Goal: Task Accomplishment & Management: Complete application form

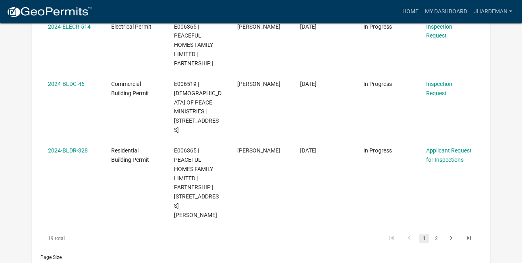
scroll to position [1533, 0]
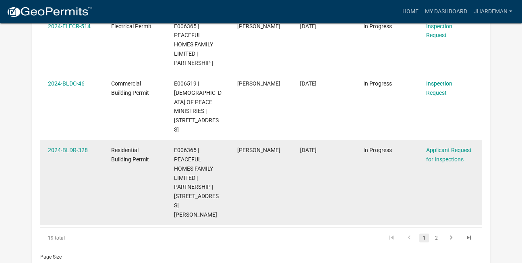
click at [427, 145] on div "Applicant Request for Inspections" at bounding box center [450, 154] width 48 height 19
click at [441, 147] on link "Applicant Request for Inspections" at bounding box center [449, 155] width 46 height 16
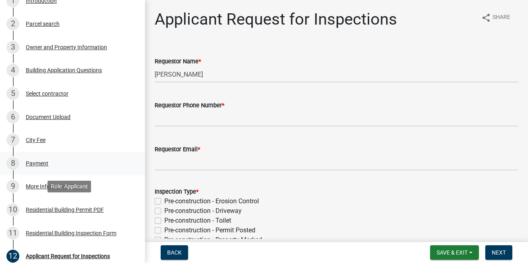
scroll to position [10, 0]
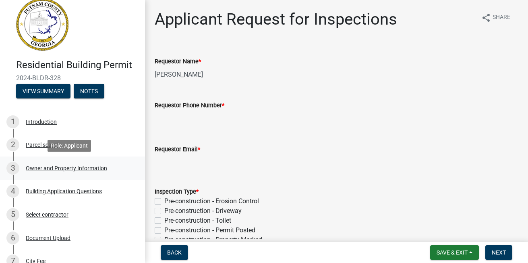
click at [47, 170] on div "Owner and Property Information" at bounding box center [66, 168] width 81 height 6
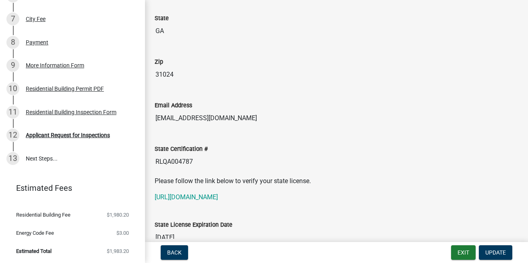
scroll to position [252, 0]
click at [65, 134] on div "Applicant Request for Inspections" at bounding box center [68, 135] width 84 height 6
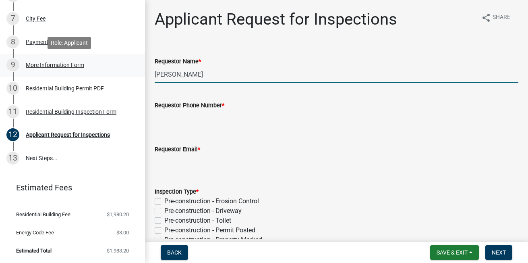
drag, startPoint x: 226, startPoint y: 77, endPoint x: 104, endPoint y: 72, distance: 122.1
click at [104, 72] on div "Residential Building Permit 2024-BLDR-328 View Summary Notes 1 Introduction 2 P…" at bounding box center [264, 131] width 528 height 263
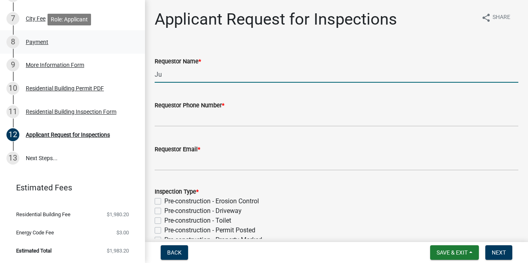
type input "[PERSON_NAME]"
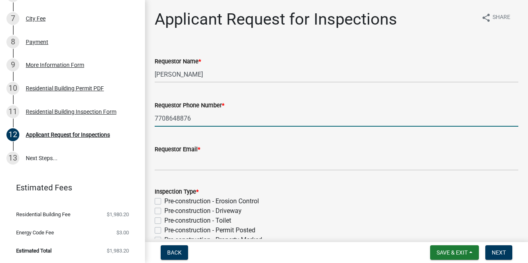
type input "7708648876"
click at [414, 216] on div "Pre-construction - Toilet" at bounding box center [337, 220] width 364 height 10
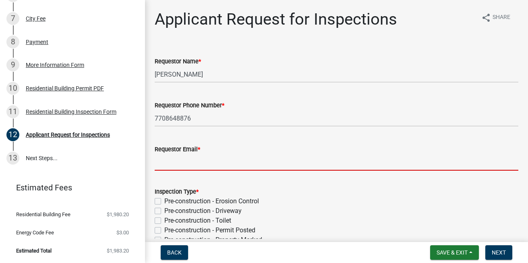
click at [255, 165] on input "Requestor Email *" at bounding box center [337, 162] width 364 height 17
type input "[EMAIL_ADDRESS][DOMAIN_NAME]"
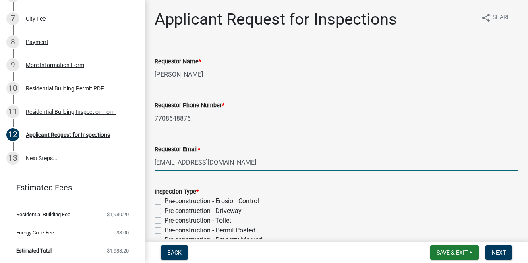
click at [306, 216] on div "Pre-construction - Toilet" at bounding box center [337, 220] width 364 height 10
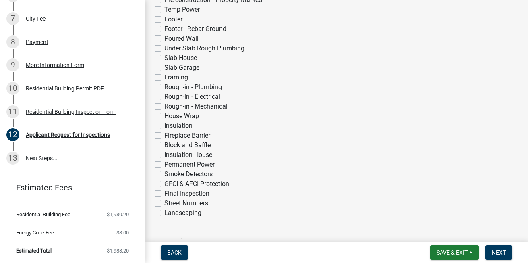
scroll to position [242, 0]
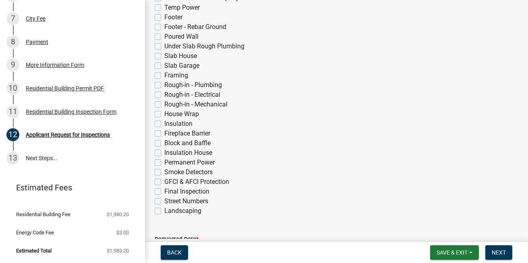
click at [164, 192] on label "Final Inspection" at bounding box center [186, 191] width 45 height 10
click at [164, 192] on input "Final Inspection" at bounding box center [166, 188] width 5 height 5
checkbox input "true"
checkbox input "false"
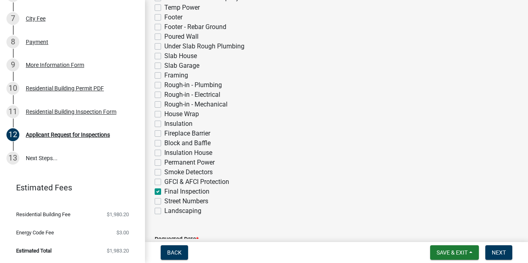
checkbox input "false"
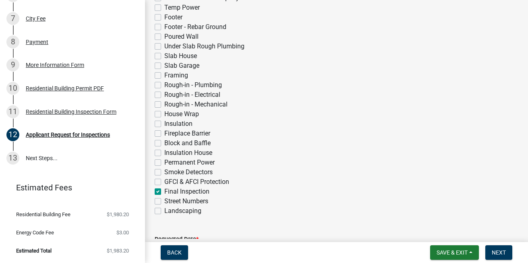
checkbox input "false"
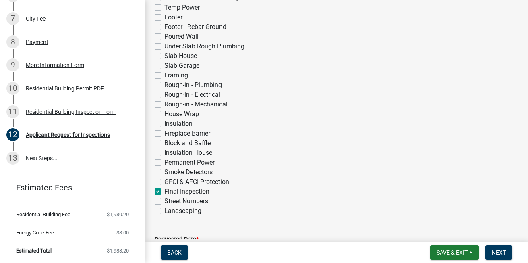
checkbox input "false"
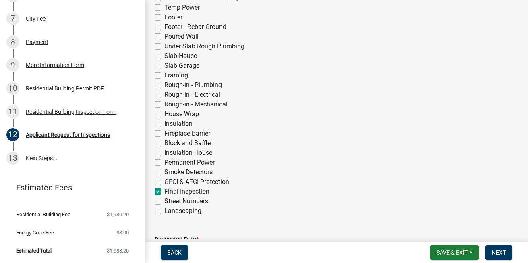
checkbox input "false"
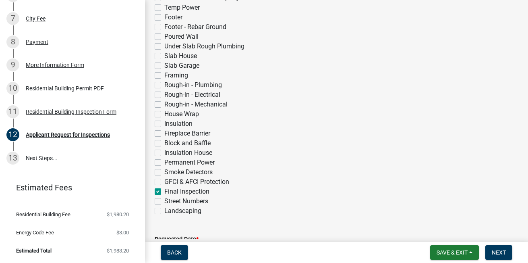
checkbox input "false"
checkbox input "true"
checkbox input "false"
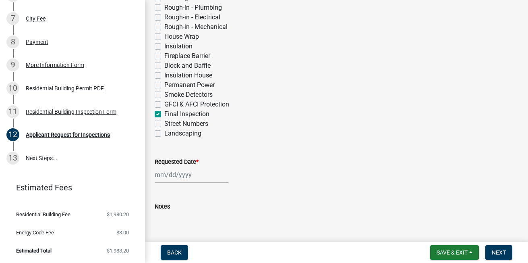
scroll to position [322, 0]
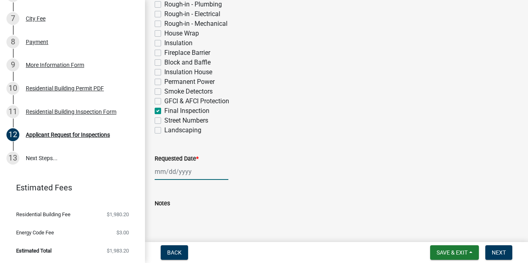
click at [160, 177] on div at bounding box center [192, 171] width 74 height 17
select select "8"
select select "2025"
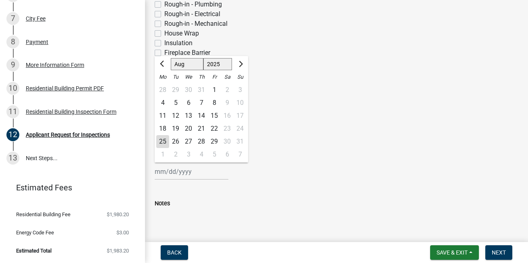
click at [157, 134] on div "18" at bounding box center [162, 128] width 13 height 13
type input "[DATE]"
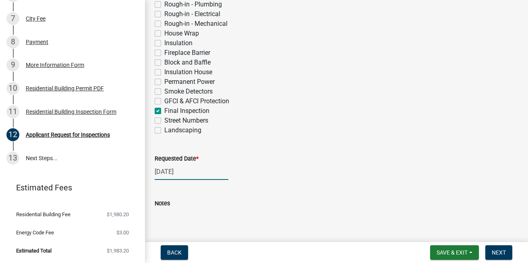
click at [165, 176] on div "[DATE]" at bounding box center [192, 171] width 74 height 17
select select "8"
select select "2025"
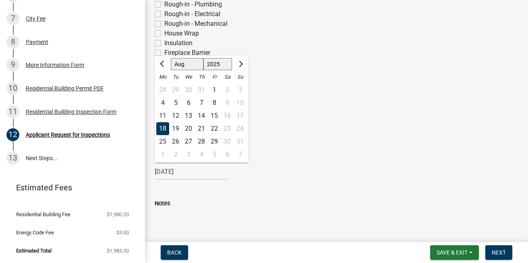
click at [159, 138] on div "25" at bounding box center [162, 141] width 13 height 13
type input "[DATE]"
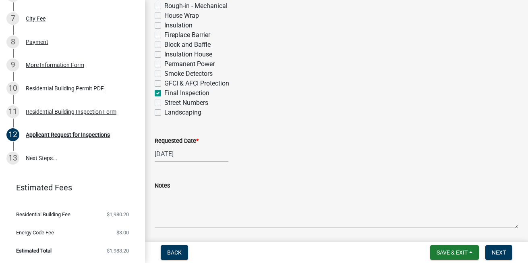
scroll to position [367, 0]
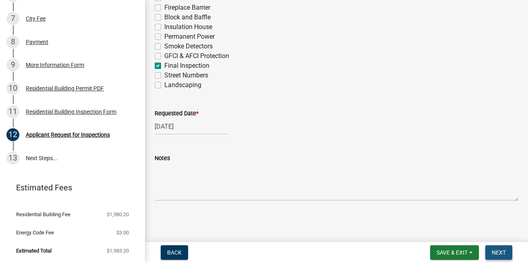
click at [507, 254] on button "Next" at bounding box center [498, 252] width 27 height 14
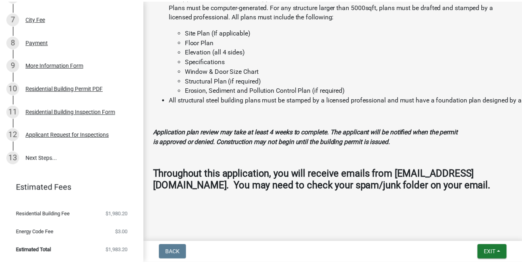
scroll to position [1019, 0]
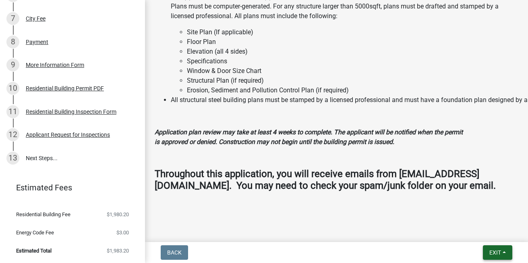
click at [500, 253] on span "Exit" at bounding box center [495, 252] width 12 height 6
click at [489, 224] on button "Save & Exit" at bounding box center [480, 231] width 64 height 19
